Goal: Information Seeking & Learning: Check status

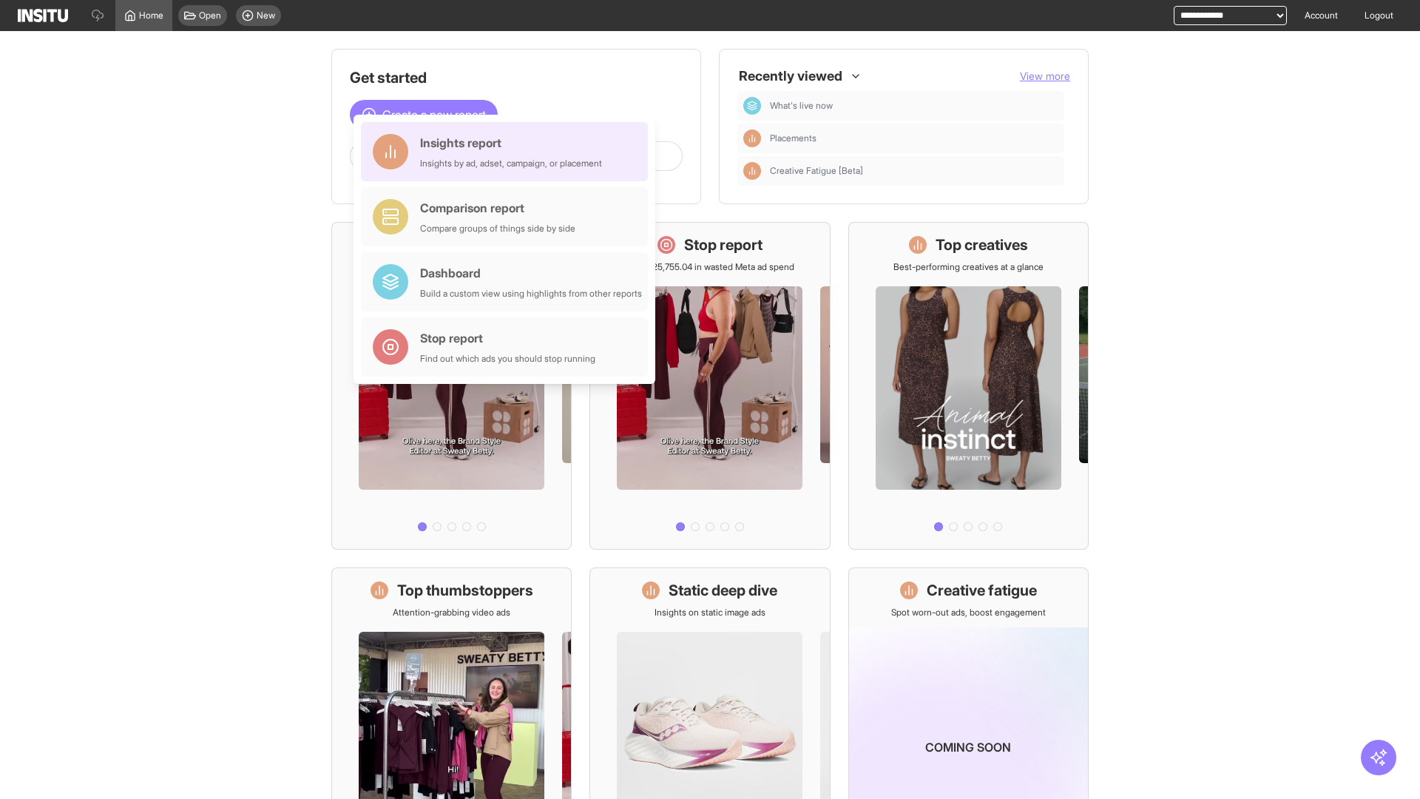
click at [508, 152] on div "Insights report Insights by ad, adset, campaign, or placement" at bounding box center [511, 151] width 182 height 35
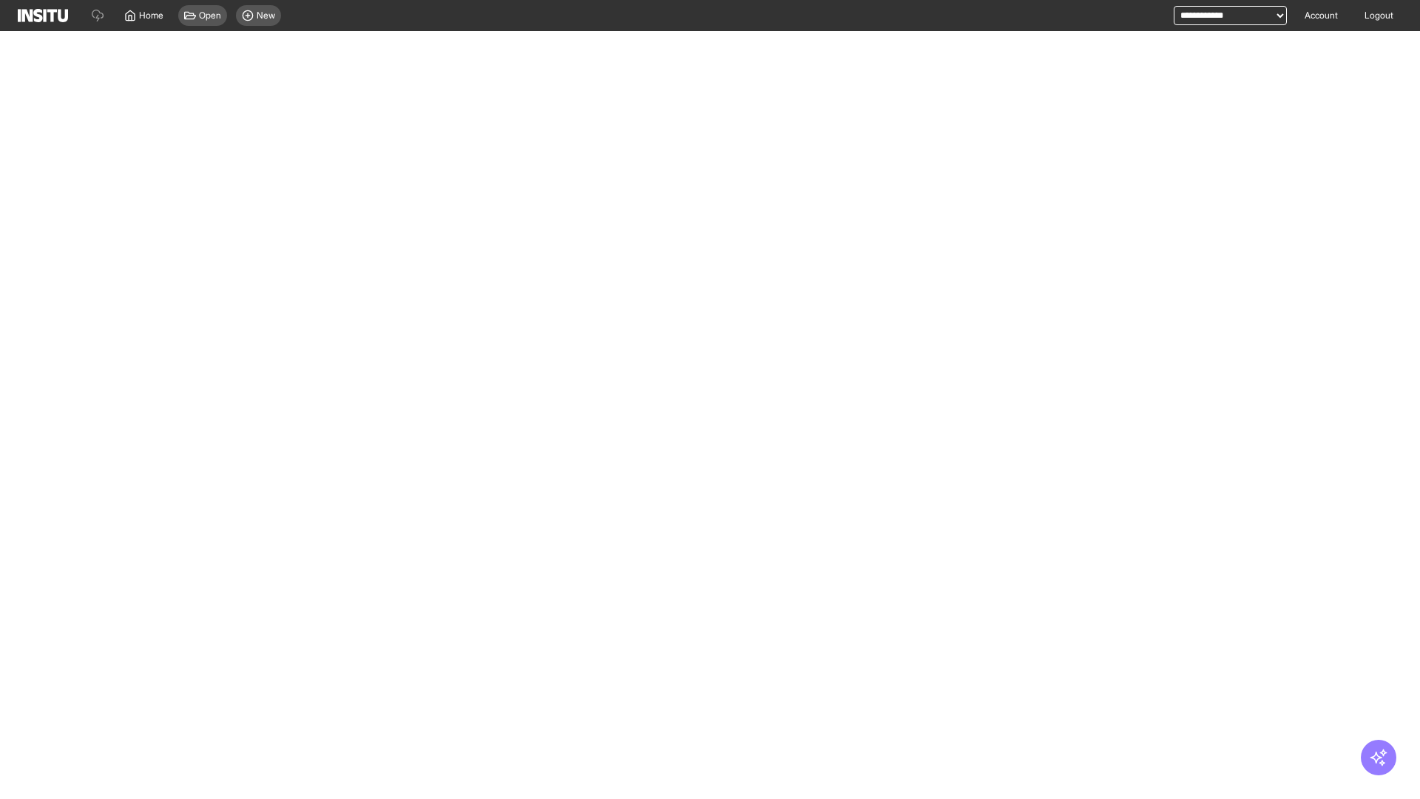
select select "**"
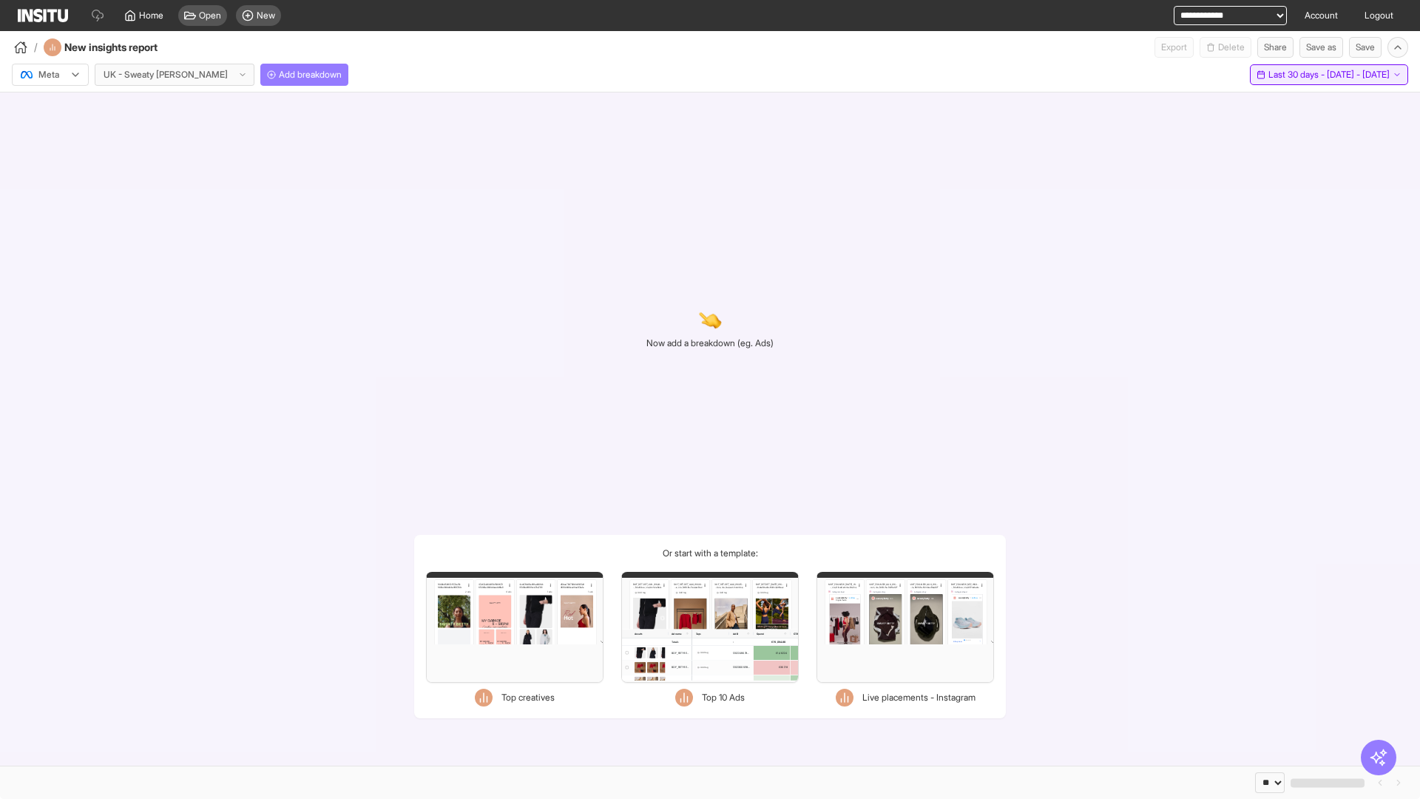
click at [1297, 75] on span "Last 30 days - [DATE] - [DATE]" at bounding box center [1328, 75] width 121 height 12
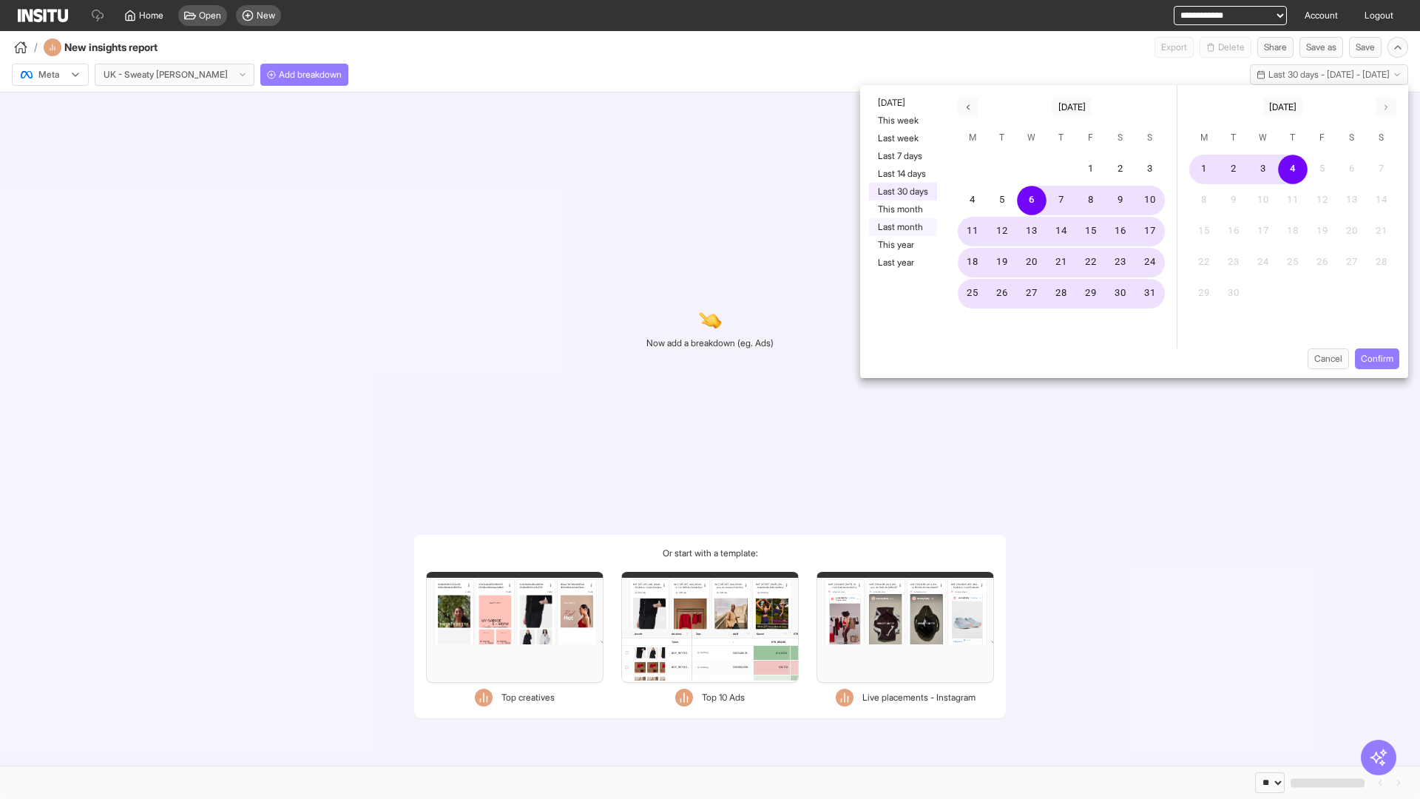
click at [902, 227] on button "Last month" at bounding box center [903, 227] width 68 height 18
